Goal: Find contact information: Find contact information

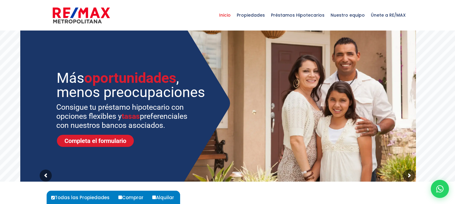
select select
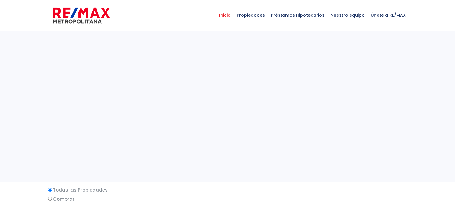
select select
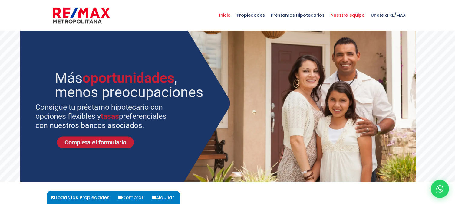
click at [345, 15] on span "Nuestro equipo" at bounding box center [347, 15] width 40 height 18
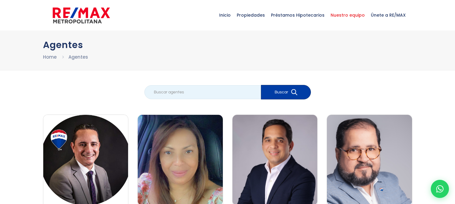
click at [236, 92] on input "search" at bounding box center [202, 92] width 116 height 14
type input "vanesa perez"
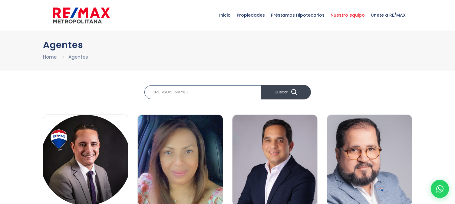
click at [278, 91] on button "Buscar" at bounding box center [286, 92] width 50 height 15
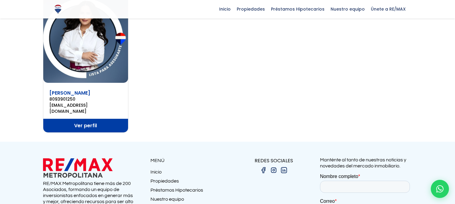
scroll to position [123, 0]
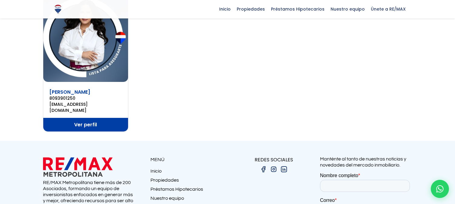
click at [115, 120] on link "Ver perfil" at bounding box center [85, 125] width 85 height 14
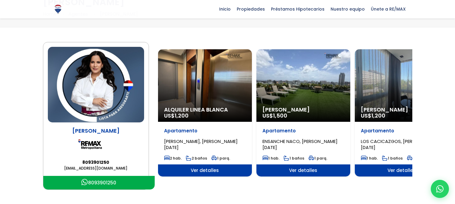
scroll to position [41, 0]
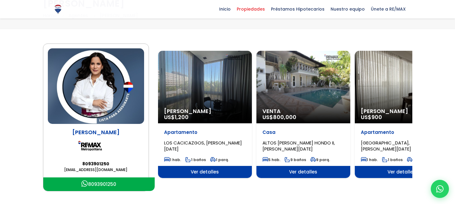
click at [256, 11] on span "Propiedades" at bounding box center [251, 9] width 34 height 9
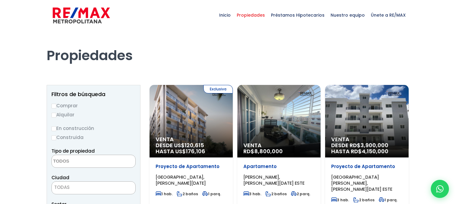
select select
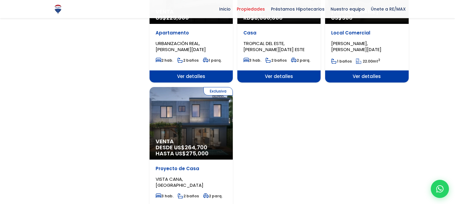
scroll to position [696, 0]
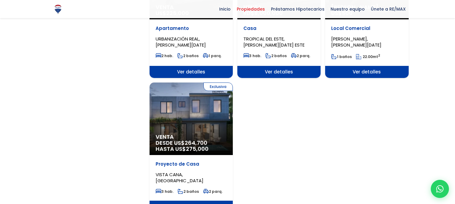
click at [220, 110] on div "Exclusiva Venta DESDE US$ 264,700 HASTA US$ 275,000" at bounding box center [190, 119] width 83 height 73
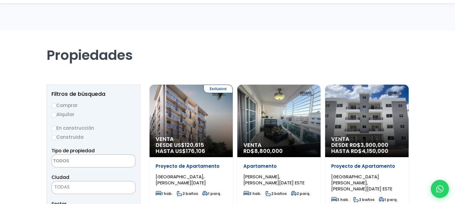
select select
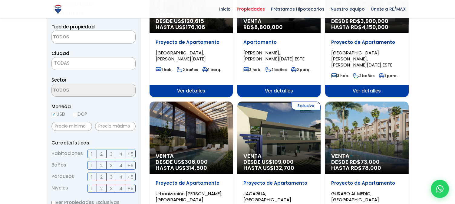
scroll to position [110, 0]
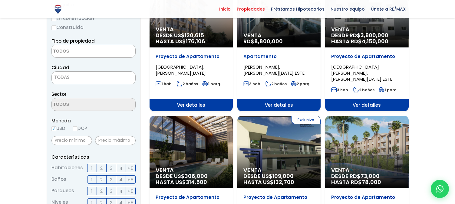
click at [232, 10] on span "Inicio" at bounding box center [225, 9] width 18 height 9
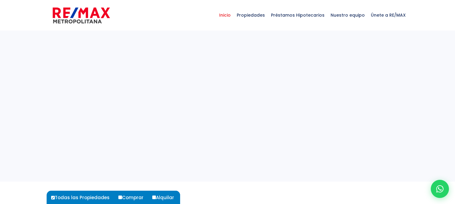
select select
